Goal: Check status: Check status

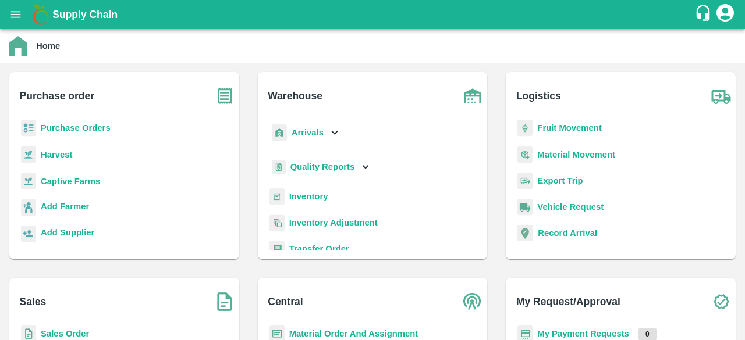
click at [73, 127] on b "Purchase Orders" at bounding box center [76, 127] width 70 height 9
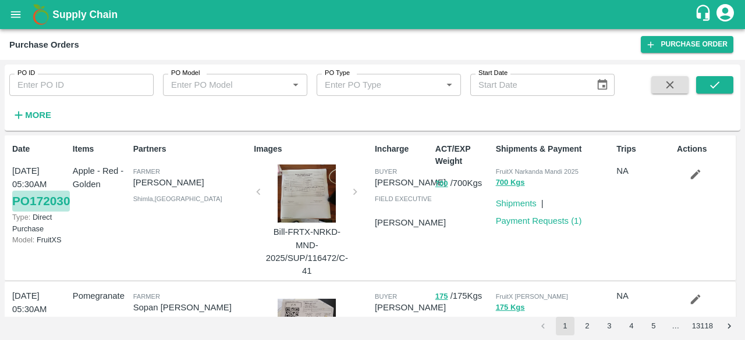
click at [36, 212] on link "PO 172030" at bounding box center [41, 201] width 58 height 21
